Goal: Task Accomplishment & Management: Manage account settings

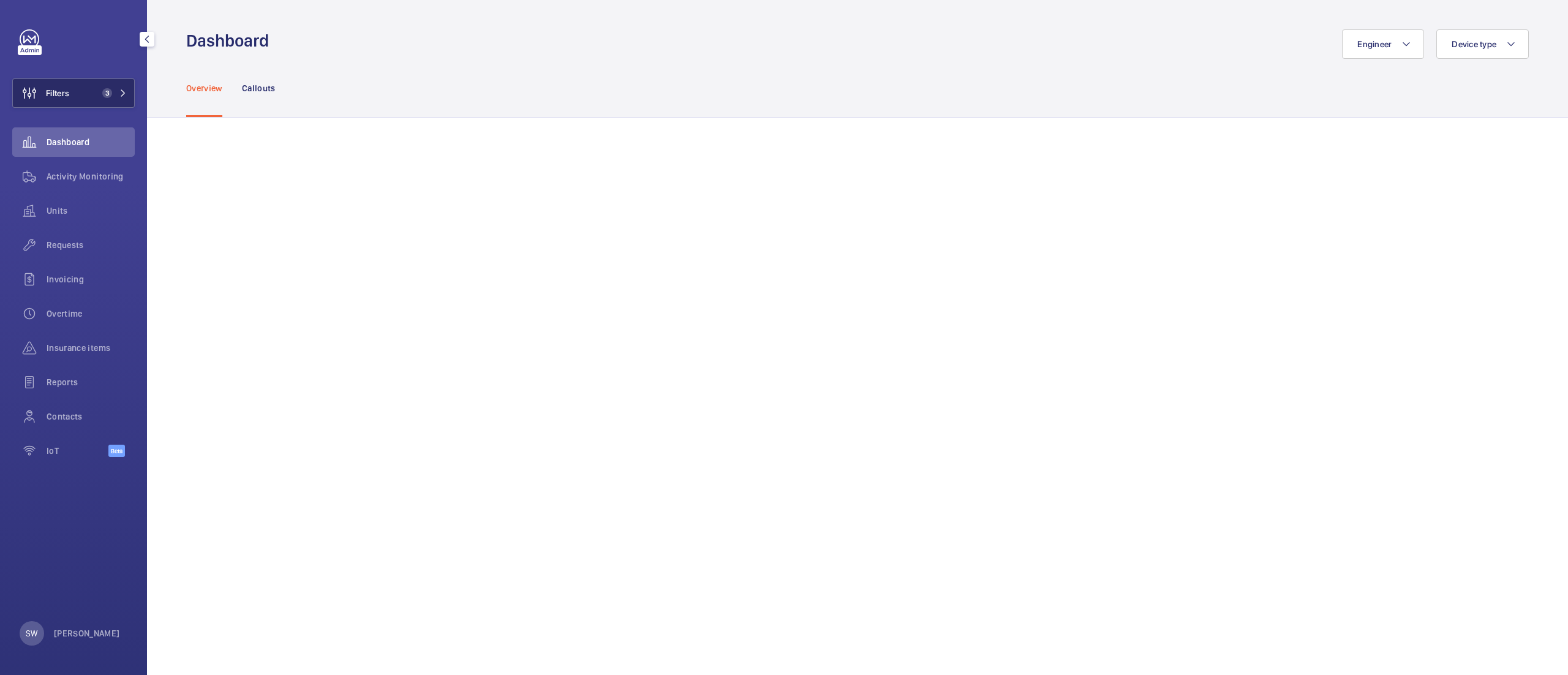
click at [104, 92] on span "3" at bounding box center [108, 93] width 10 height 10
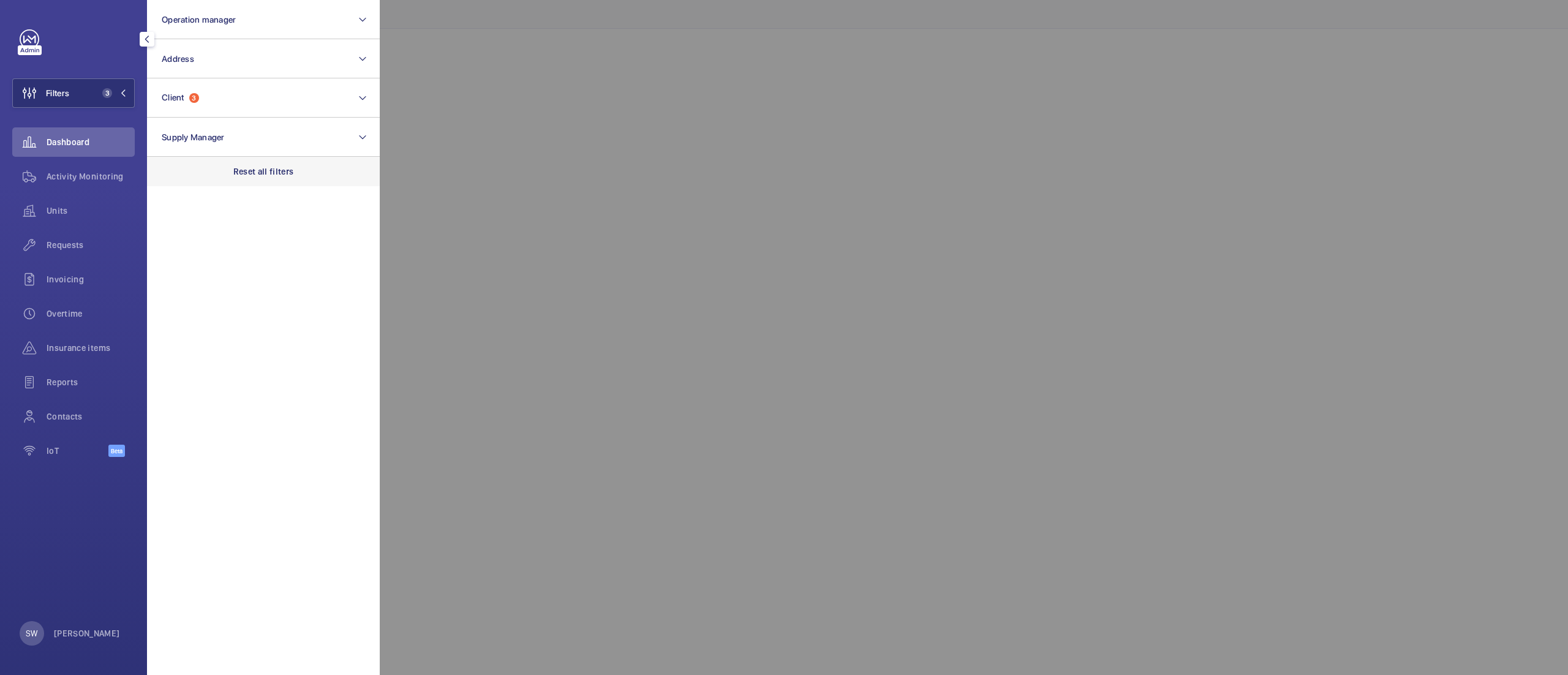
drag, startPoint x: 284, startPoint y: 184, endPoint x: 281, endPoint y: 178, distance: 6.7
click at [284, 183] on div "Reset all filters" at bounding box center [263, 171] width 232 height 30
click at [229, 71] on button "Address" at bounding box center [263, 58] width 232 height 39
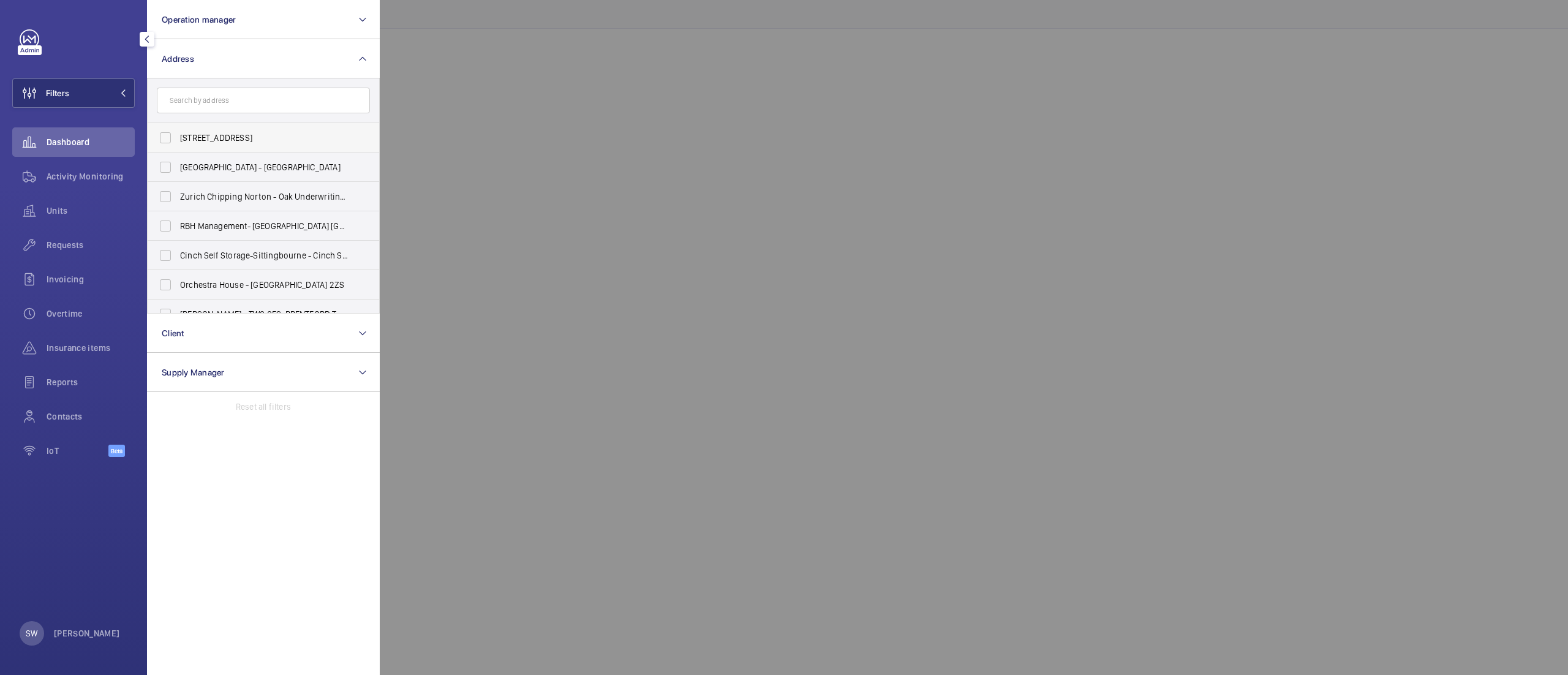
type input "n"
type input "arb"
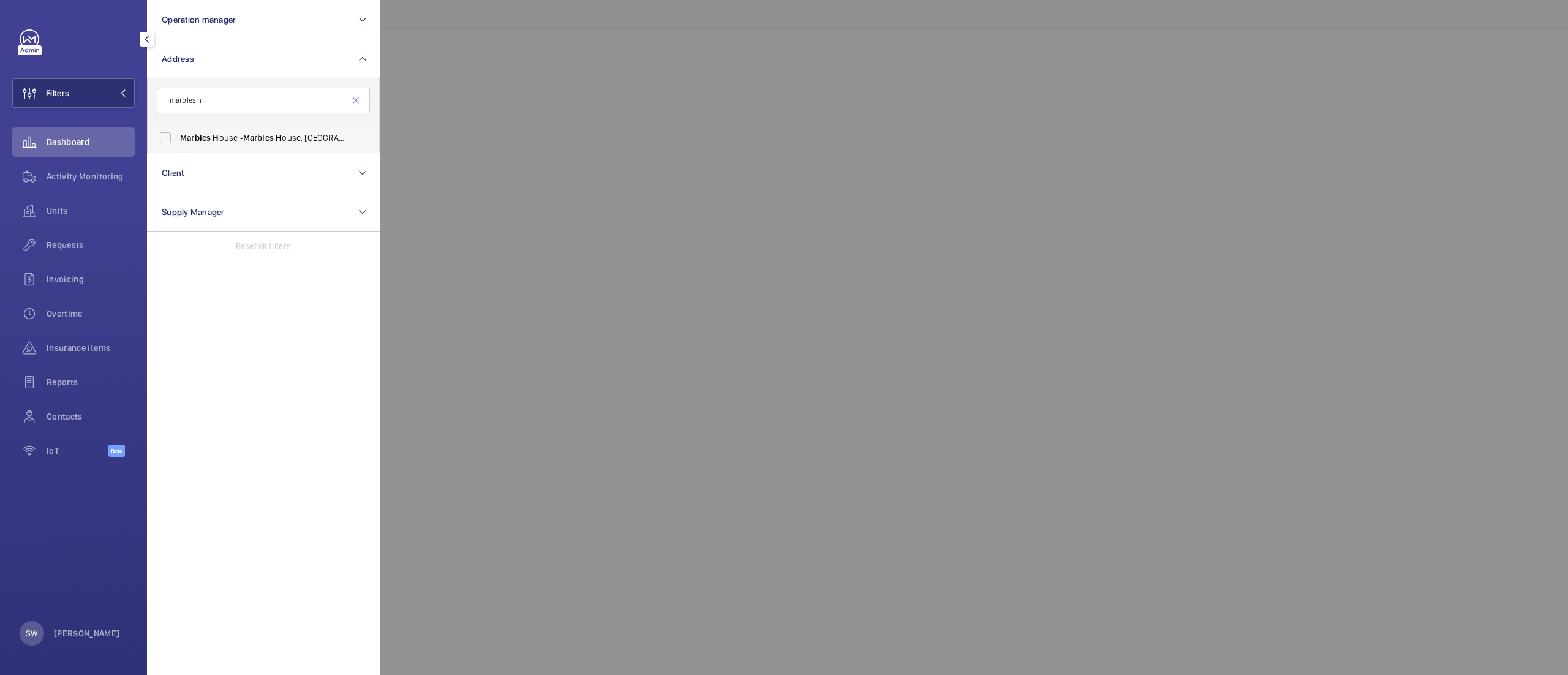
type input "marbles h"
click at [276, 141] on span "Marbles H ouse - Marbles H ouse, LONDON SE5 0DD" at bounding box center [263, 137] width 168 height 12
click at [178, 141] on input "Marbles H ouse - Marbles H ouse, LONDON SE5 0DD" at bounding box center [165, 138] width 25 height 25
checkbox input "true"
click at [44, 175] on wm-front-icon-button at bounding box center [30, 176] width 35 height 30
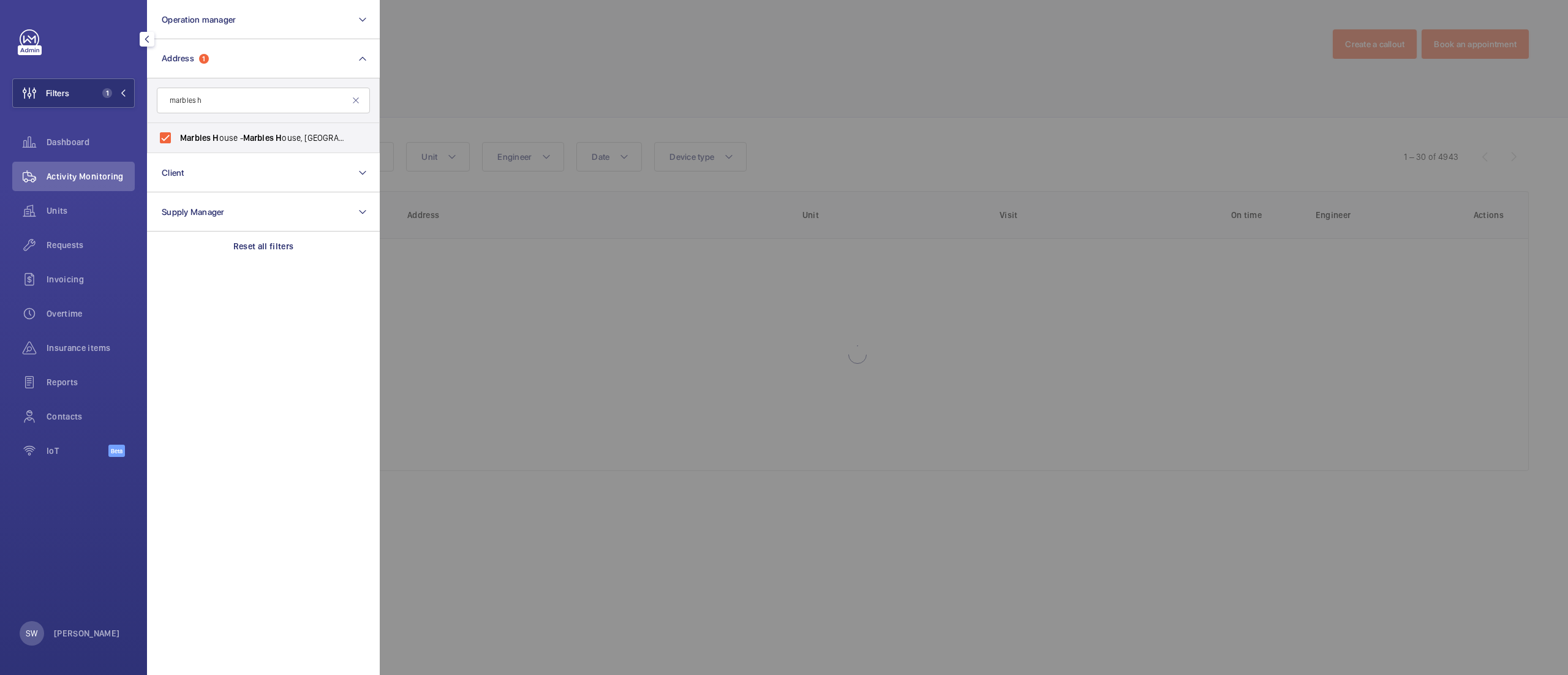
click at [845, 51] on div at bounding box center [1164, 337] width 1568 height 675
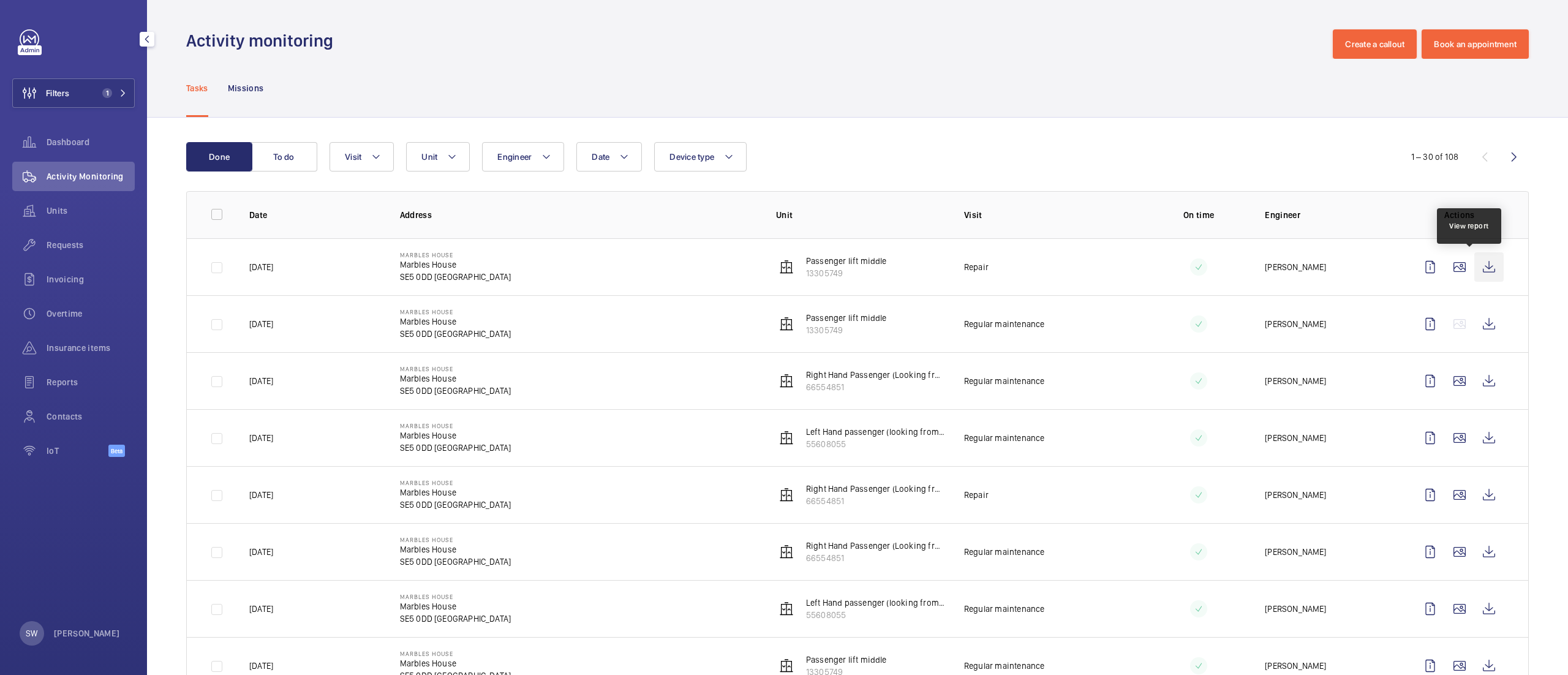
click at [1474, 264] on wm-front-icon-button at bounding box center [1489, 267] width 30 height 30
